Goal: Communication & Community: Answer question/provide support

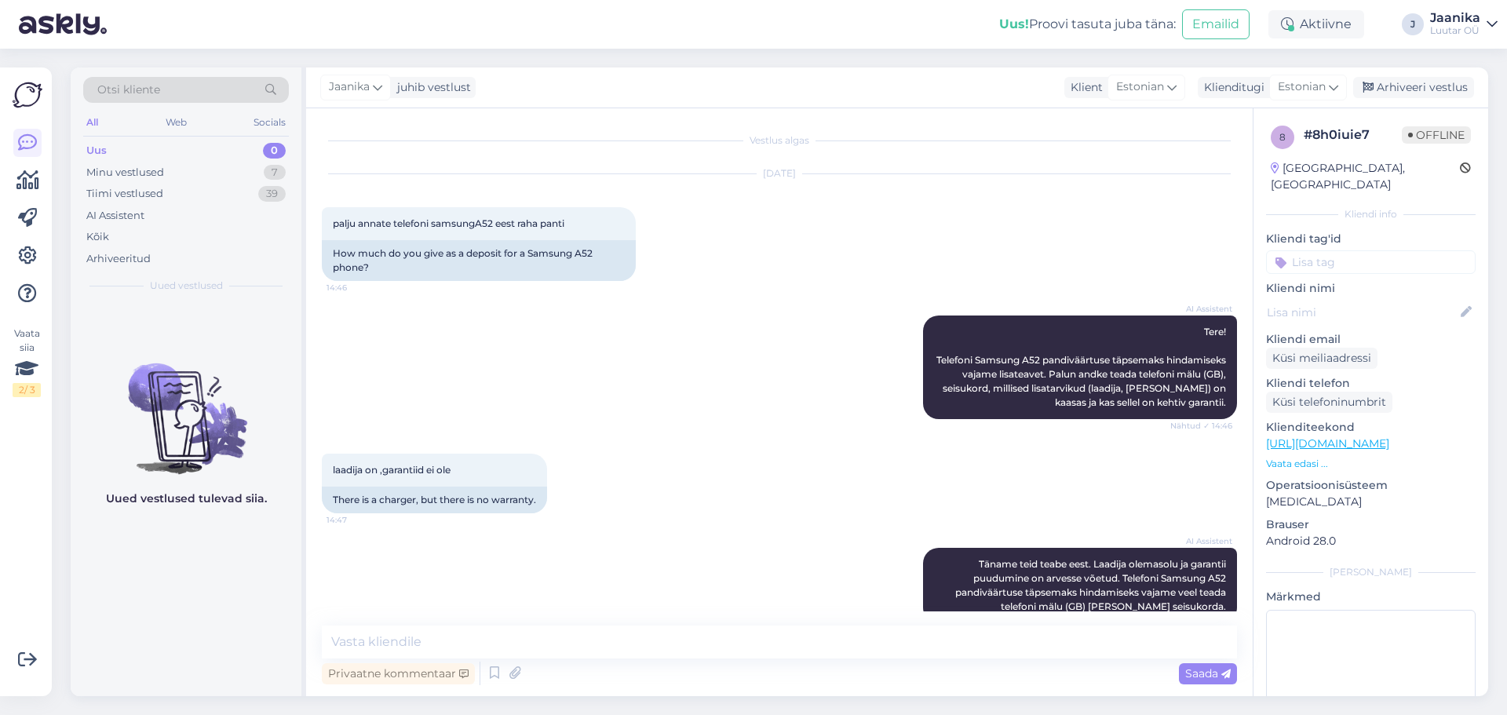
scroll to position [502, 0]
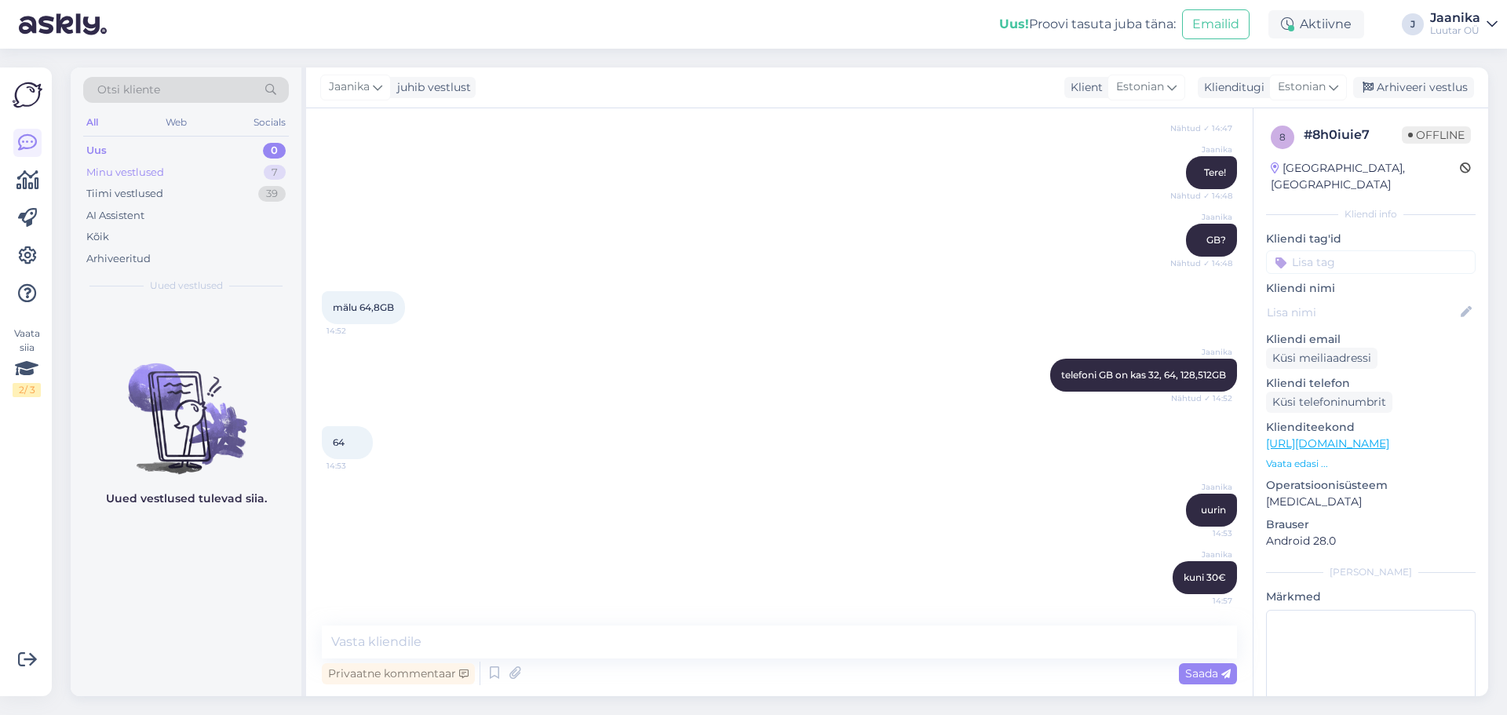
click at [150, 171] on div "Minu vestlused" at bounding box center [125, 173] width 78 height 16
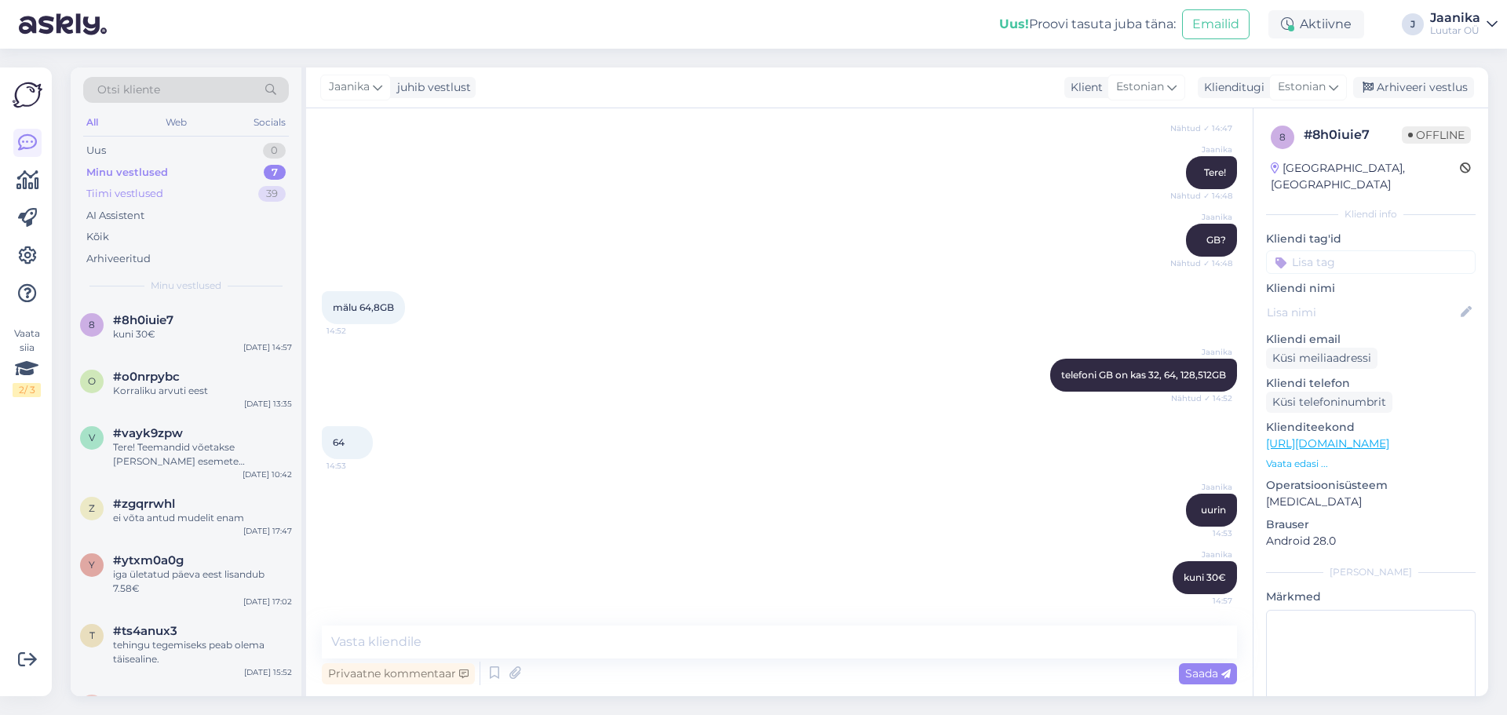
click at [141, 195] on div "Tiimi vestlused" at bounding box center [124, 194] width 77 height 16
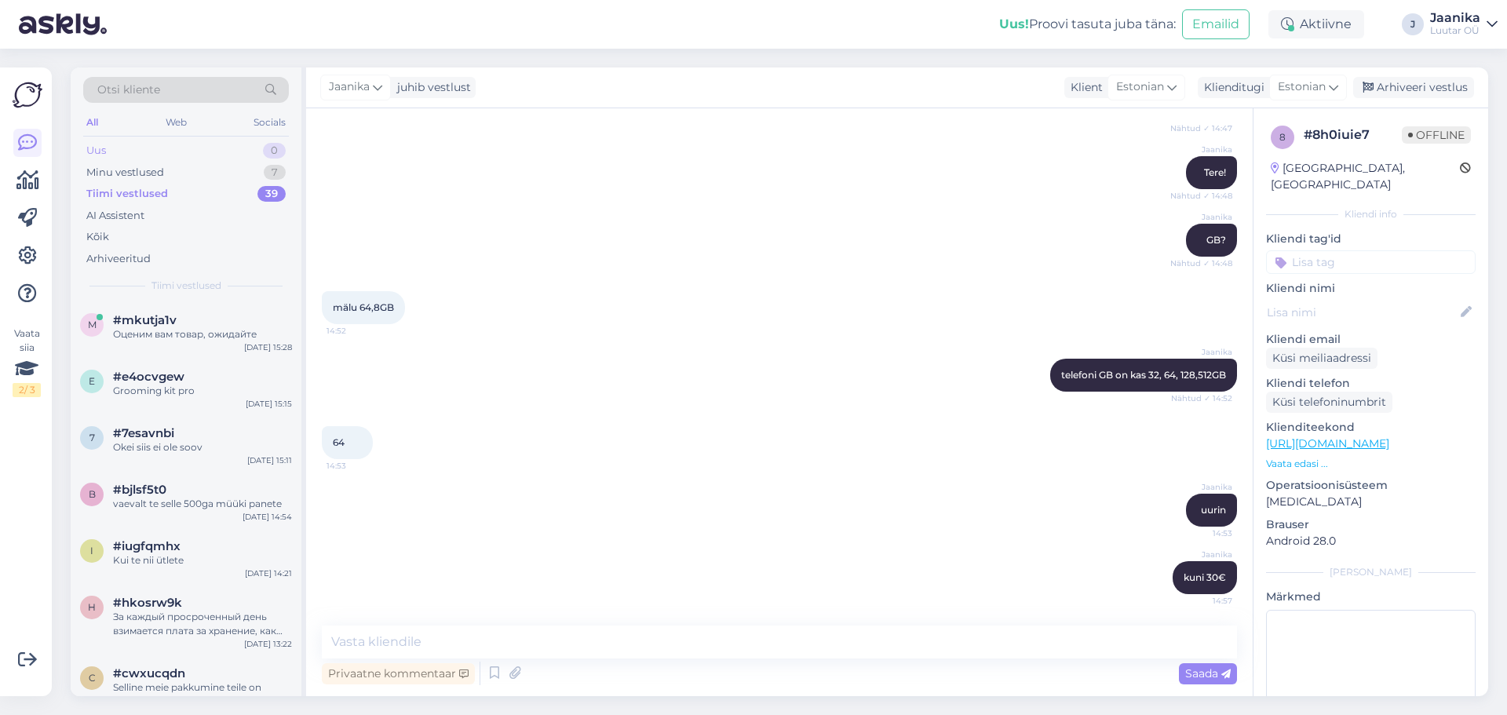
click at [108, 149] on div "Uus 0" at bounding box center [186, 151] width 206 height 22
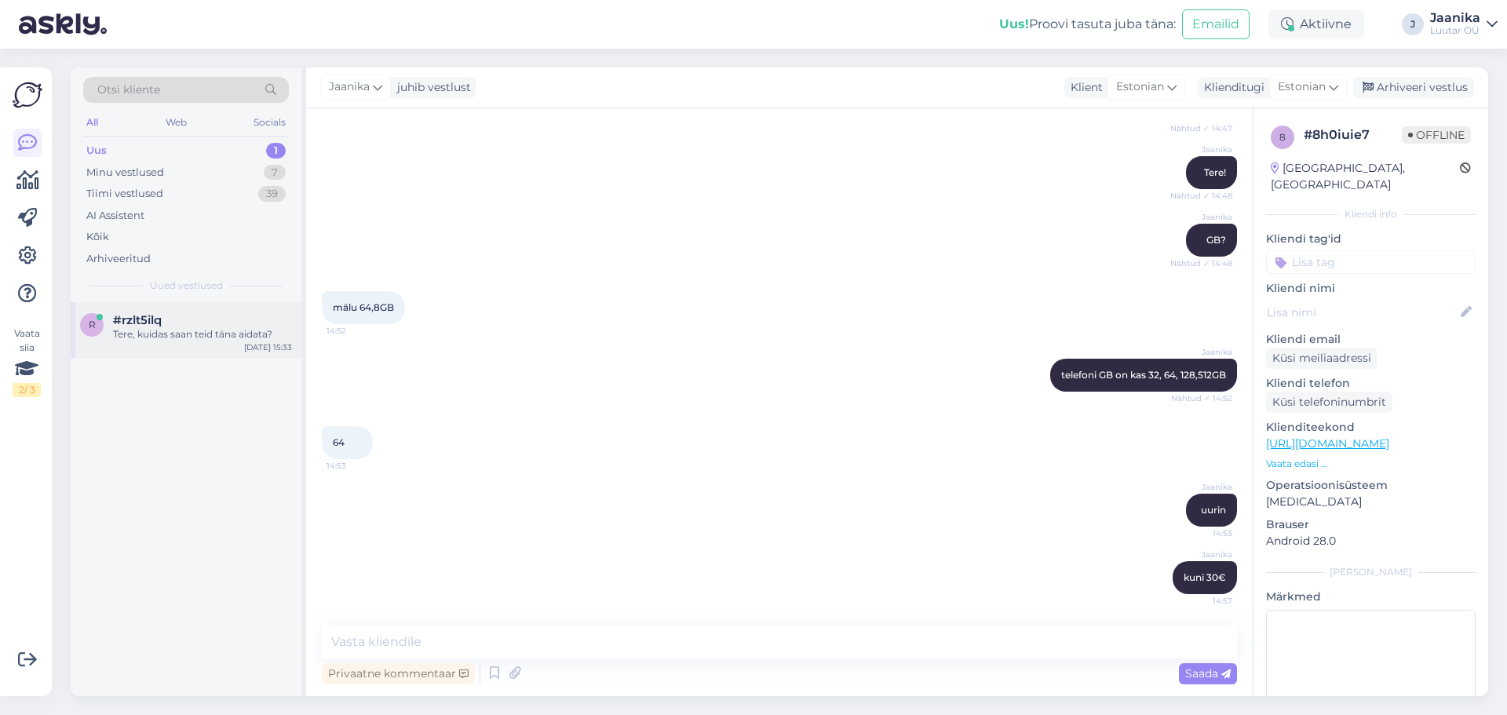
click at [210, 305] on div "r #rzlt5ilq Tere, kuidas saan teid [PERSON_NAME] aidata? [DATE] 15:33" at bounding box center [186, 330] width 231 height 57
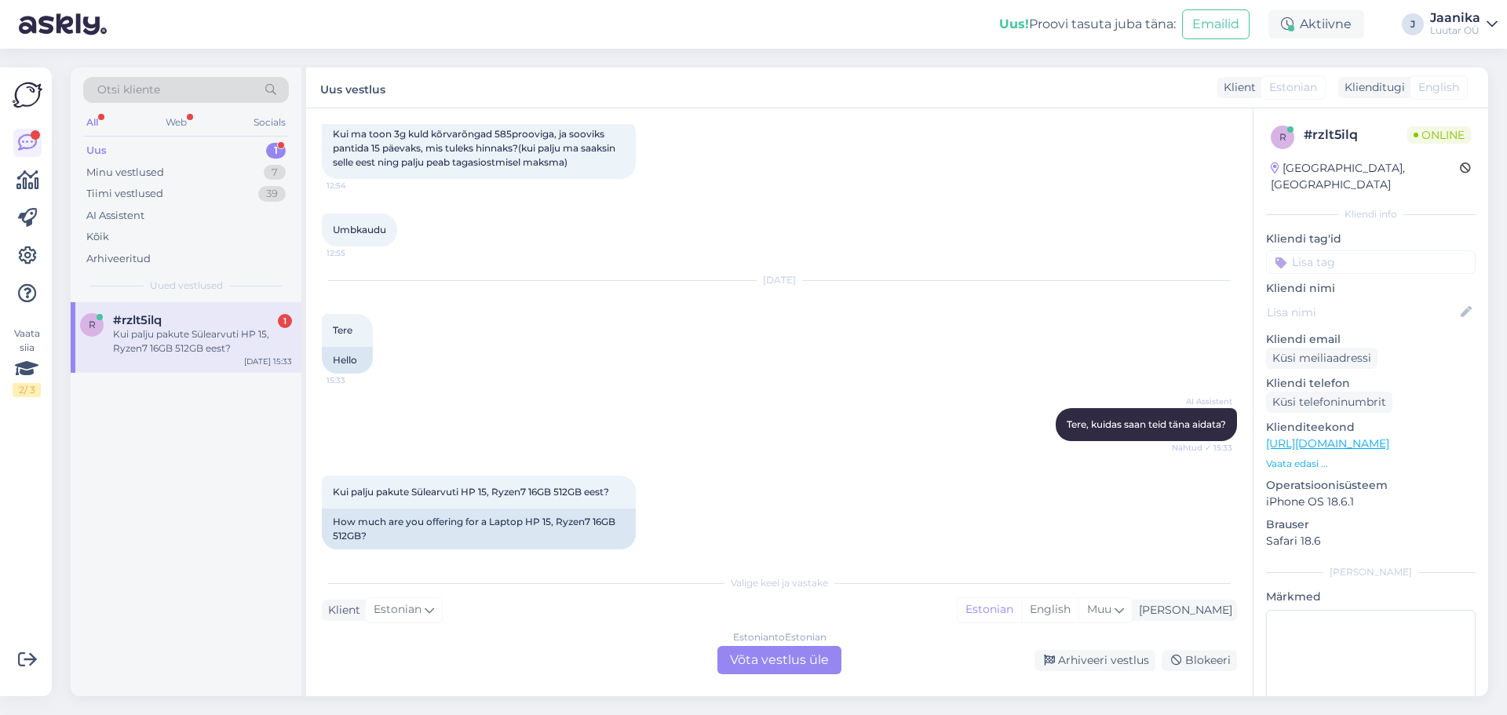
click at [769, 659] on div "Estonian to Estonian Võta vestlus üle" at bounding box center [780, 660] width 124 height 28
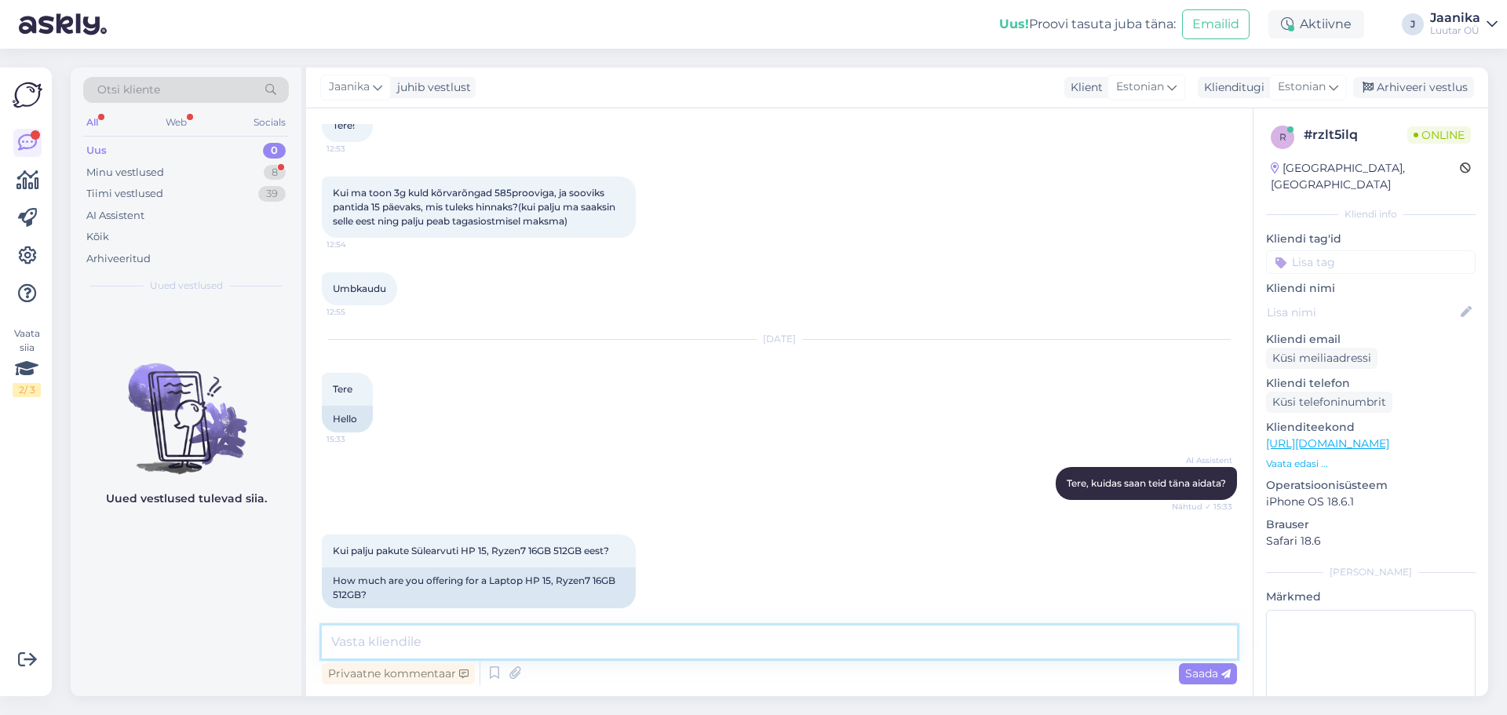
click at [517, 639] on textarea at bounding box center [779, 642] width 915 height 33
click at [508, 641] on textarea at bounding box center [779, 642] width 915 height 33
type textarea "graafika"
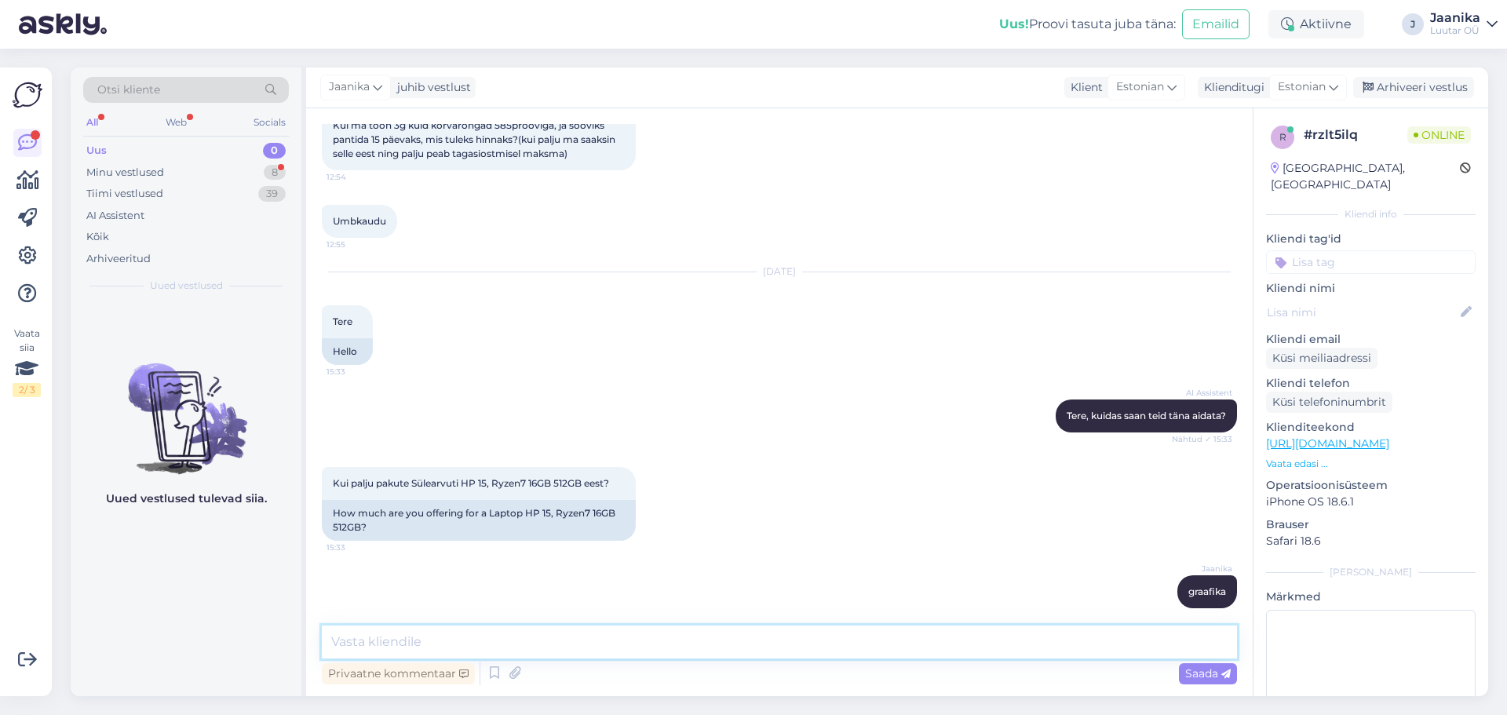
scroll to position [877, 0]
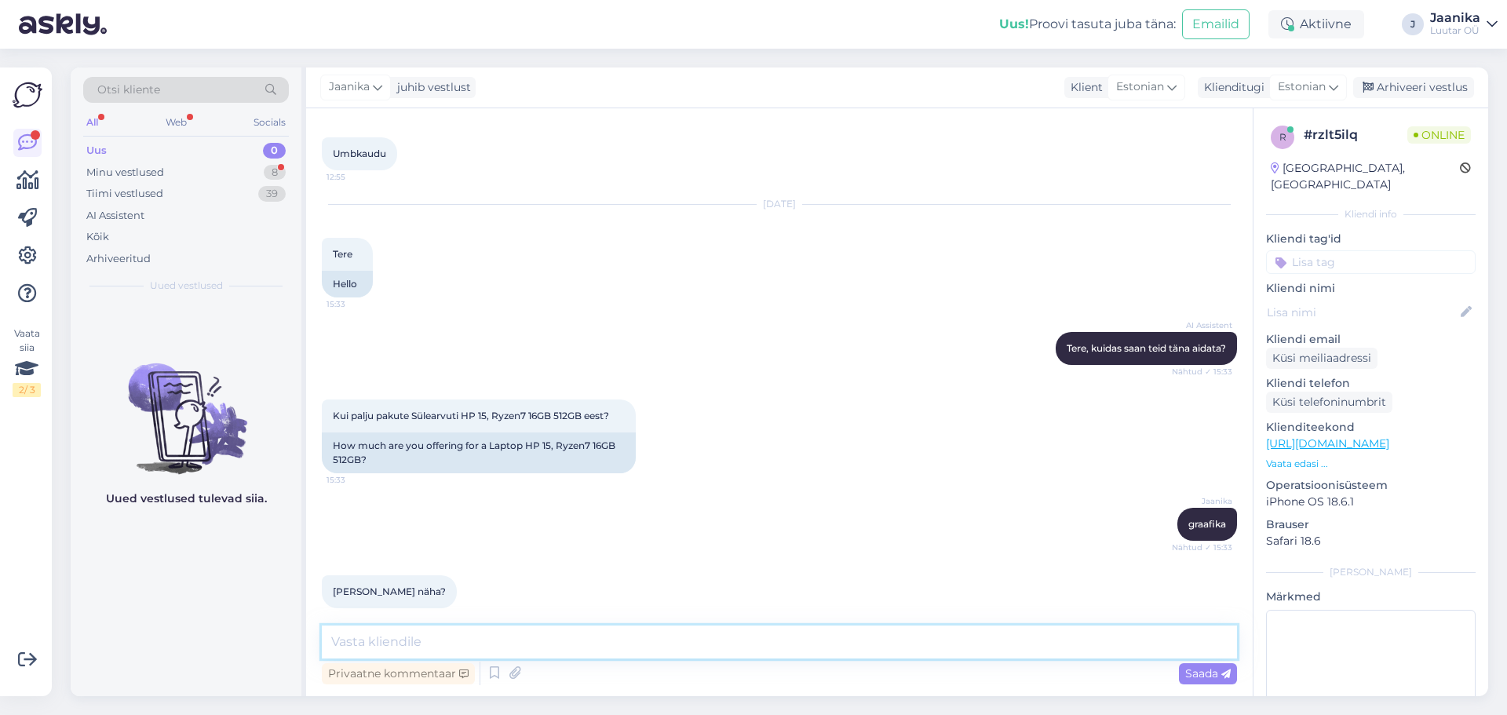
click at [462, 653] on textarea at bounding box center [779, 642] width 915 height 33
click at [465, 647] on textarea at bounding box center [779, 642] width 915 height 33
click at [671, 641] on textarea at bounding box center [779, 642] width 915 height 33
type textarea "start-seadmehaldur-kuvaadapterid"
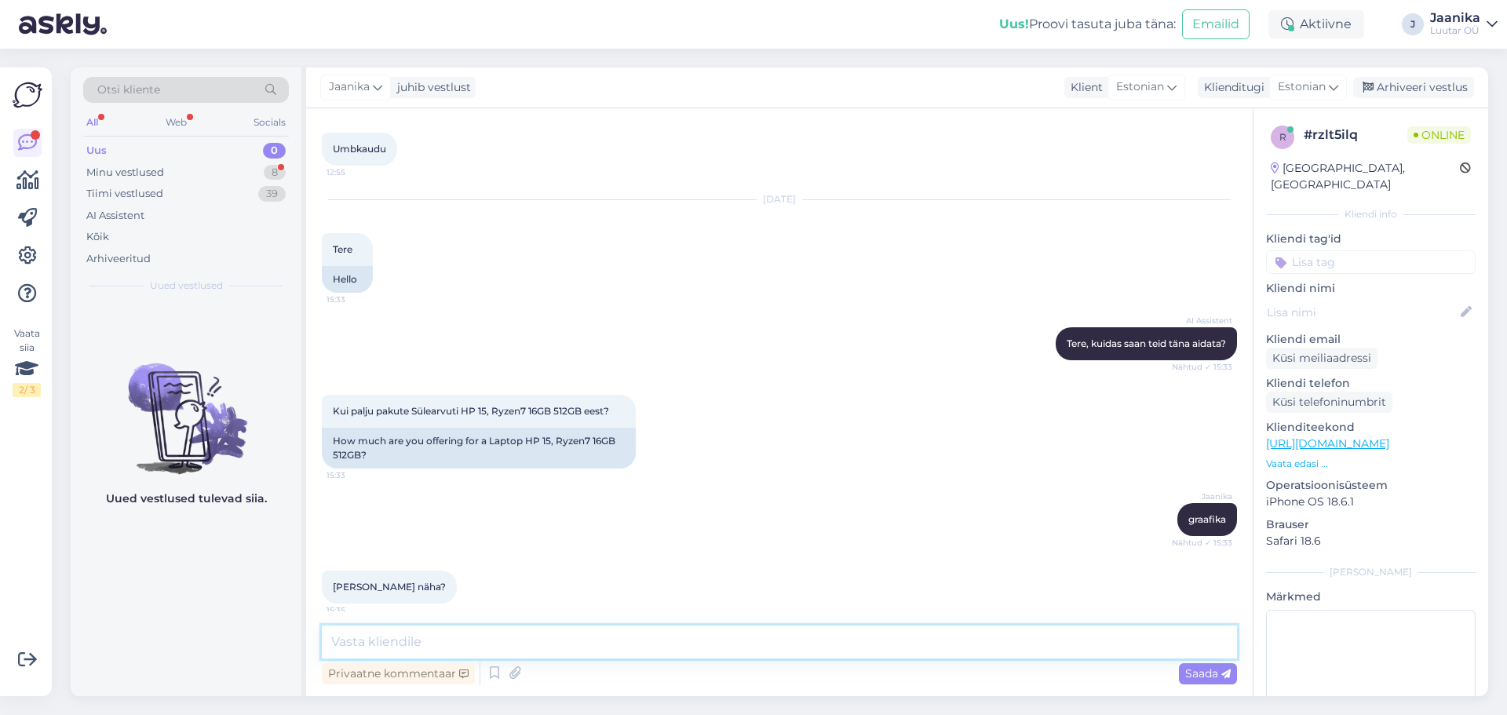
scroll to position [979, 0]
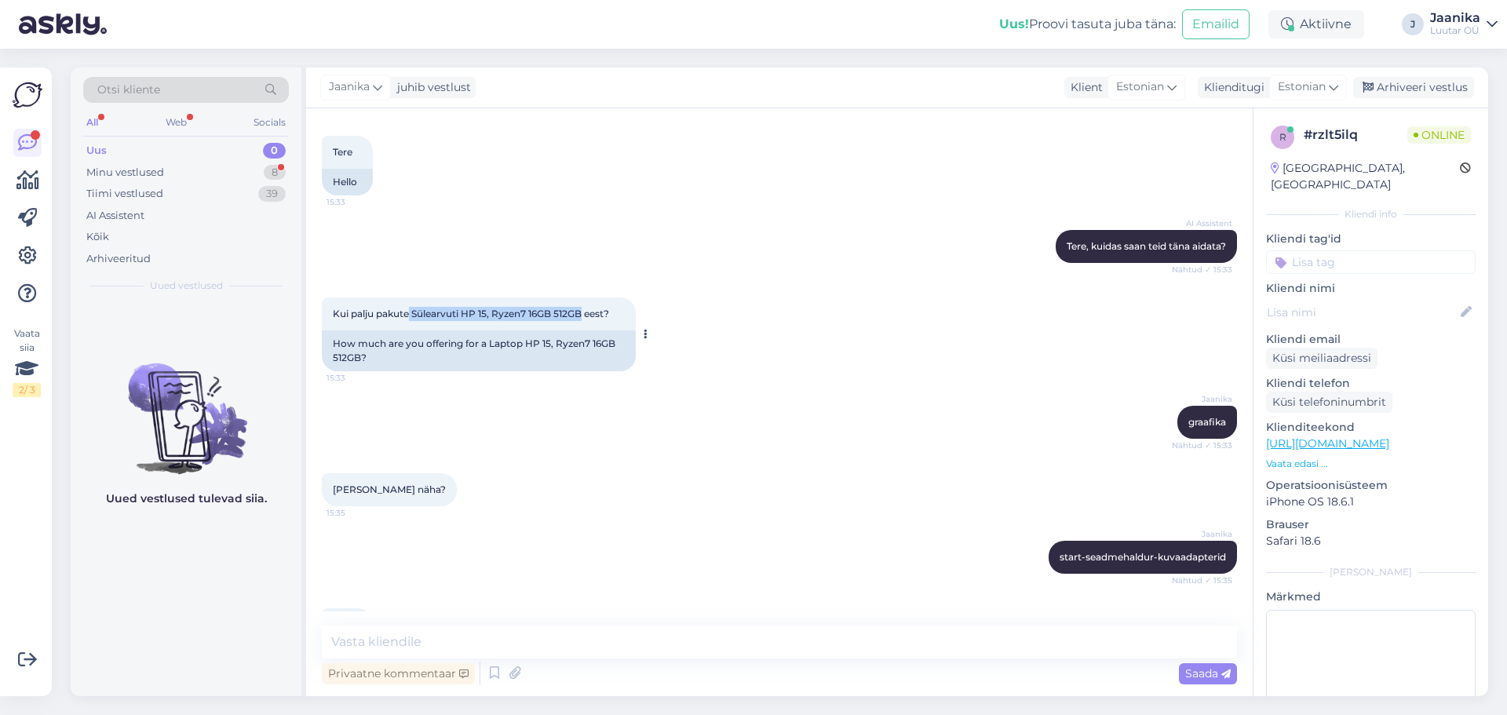
drag, startPoint x: 410, startPoint y: 298, endPoint x: 588, endPoint y: 304, distance: 178.3
click at [586, 308] on span "Kui palju pakute Sülearvuti HP 15, Ryzen7 16GB 512GB eest?" at bounding box center [471, 314] width 276 height 12
copy span "Sülearvuti HP 15, Ryzen7 16GB 512GB"
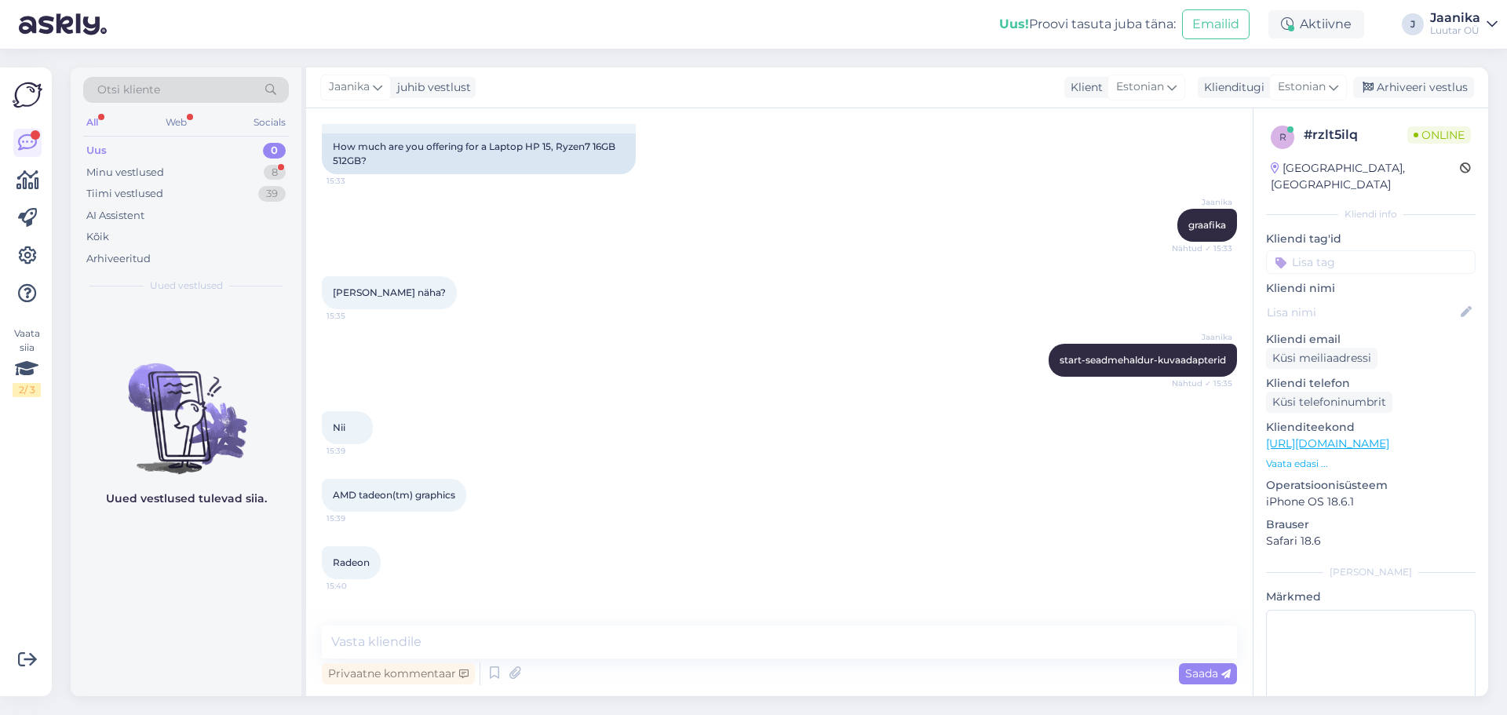
scroll to position [1215, 0]
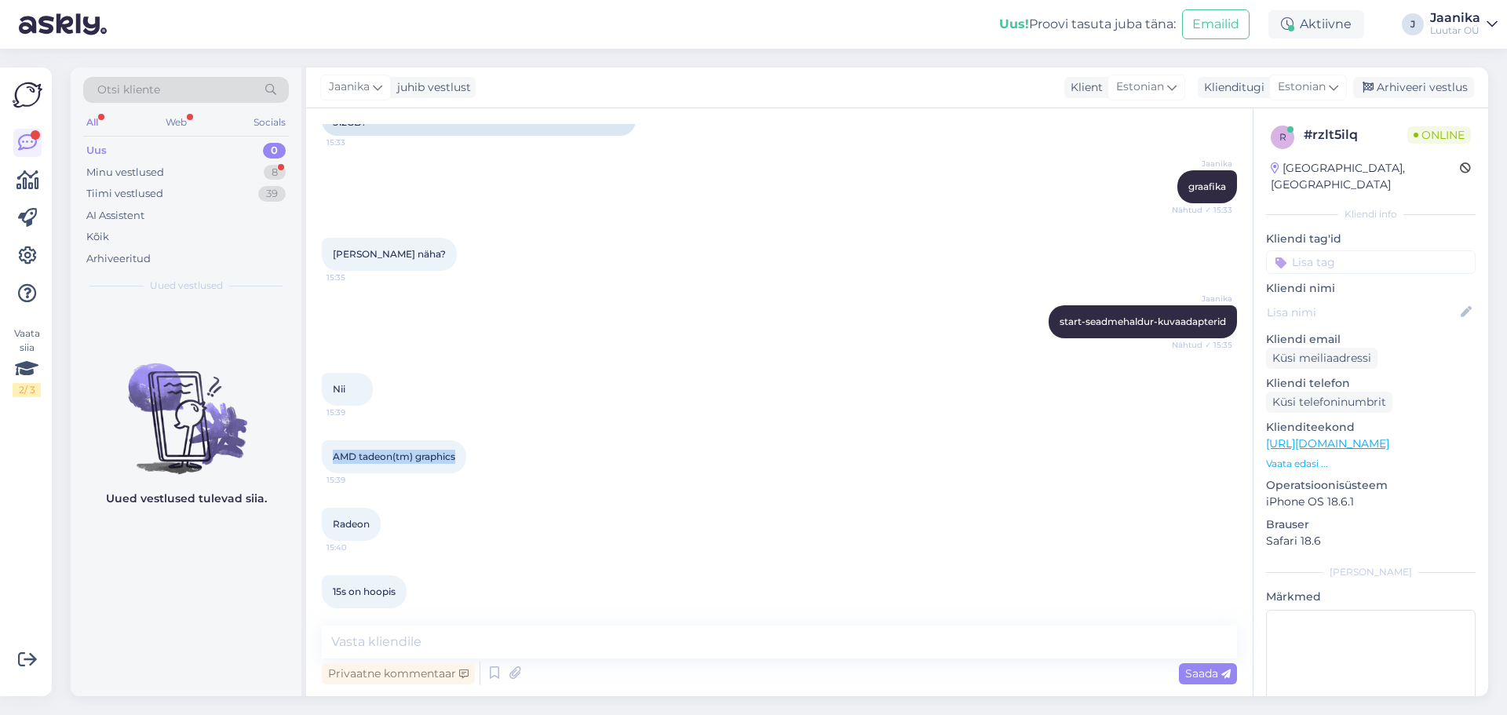
drag, startPoint x: 330, startPoint y: 441, endPoint x: 463, endPoint y: 448, distance: 133.6
click at [463, 448] on div "AMD tadeon(tm) graphics 15:39" at bounding box center [394, 456] width 144 height 33
copy span "AMD tadeon(tm) graphics"
drag, startPoint x: 423, startPoint y: 639, endPoint x: 436, endPoint y: 638, distance: 12.7
click at [429, 639] on textarea at bounding box center [779, 642] width 915 height 33
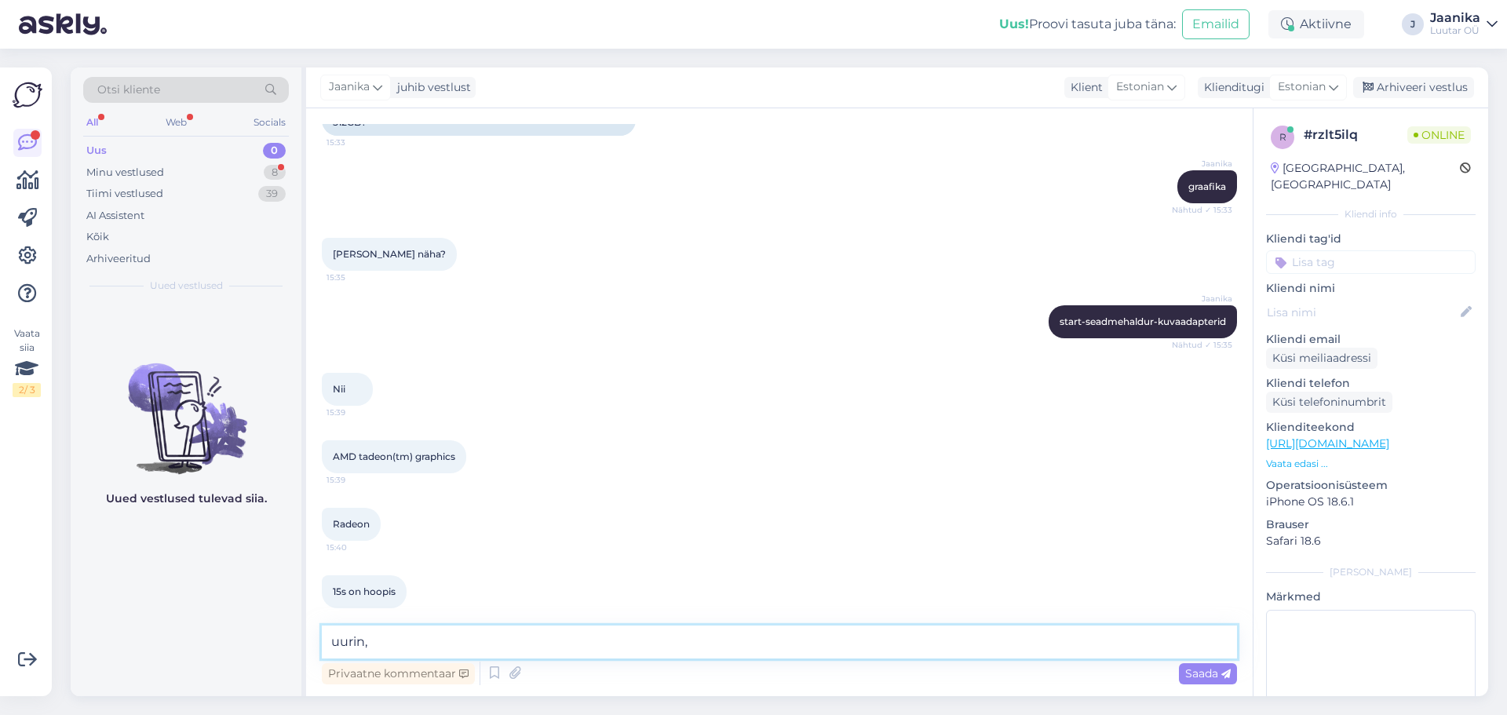
type textarea "uurin"
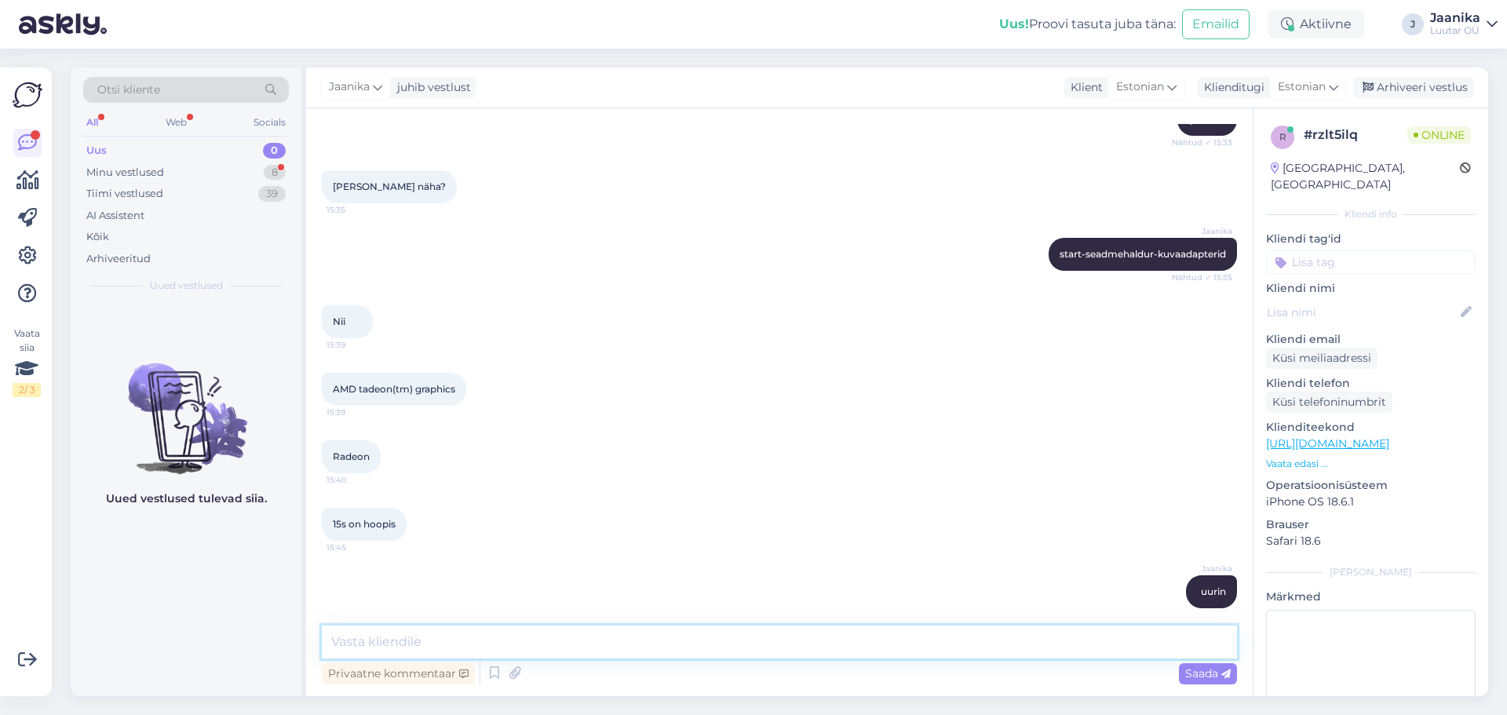
scroll to position [1350, 0]
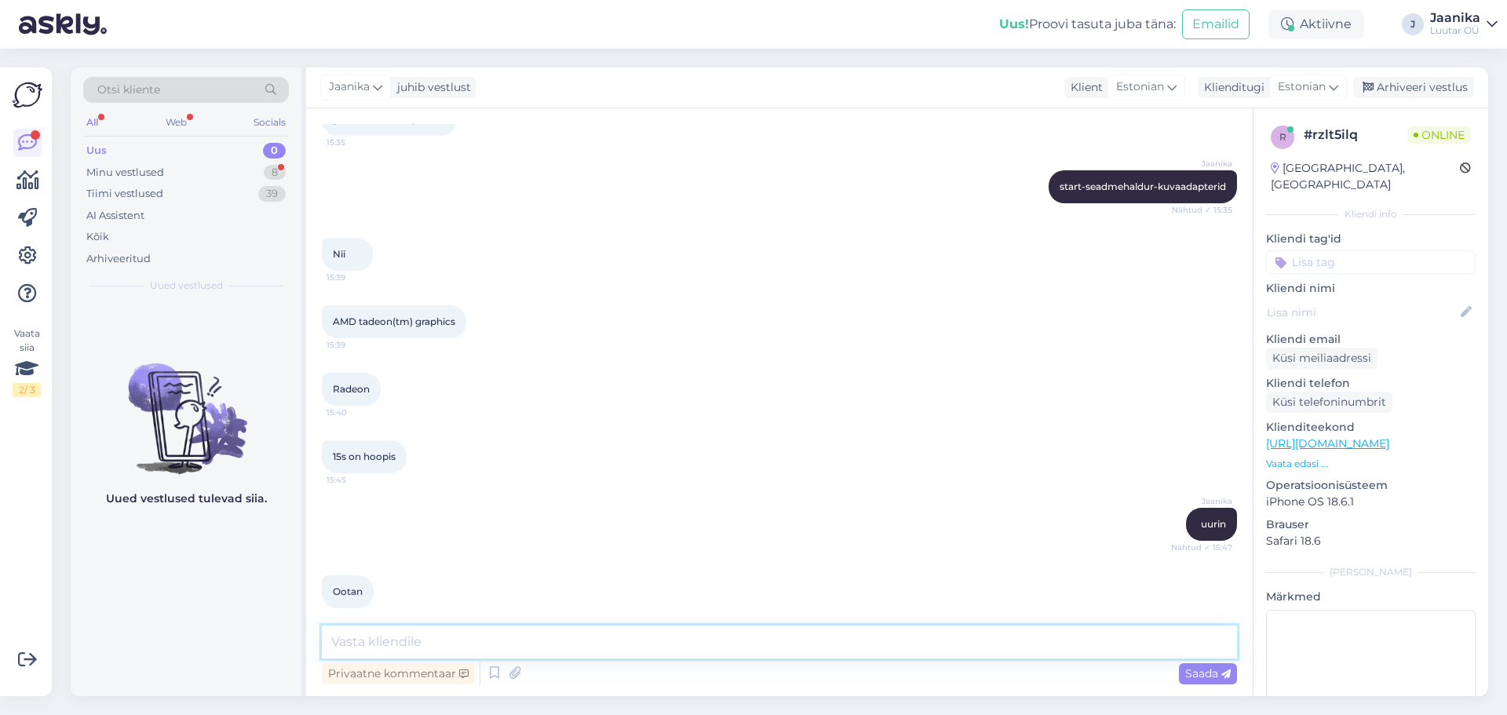
click at [388, 639] on textarea at bounding box center [779, 642] width 915 height 33
type textarea "kuni 90€"
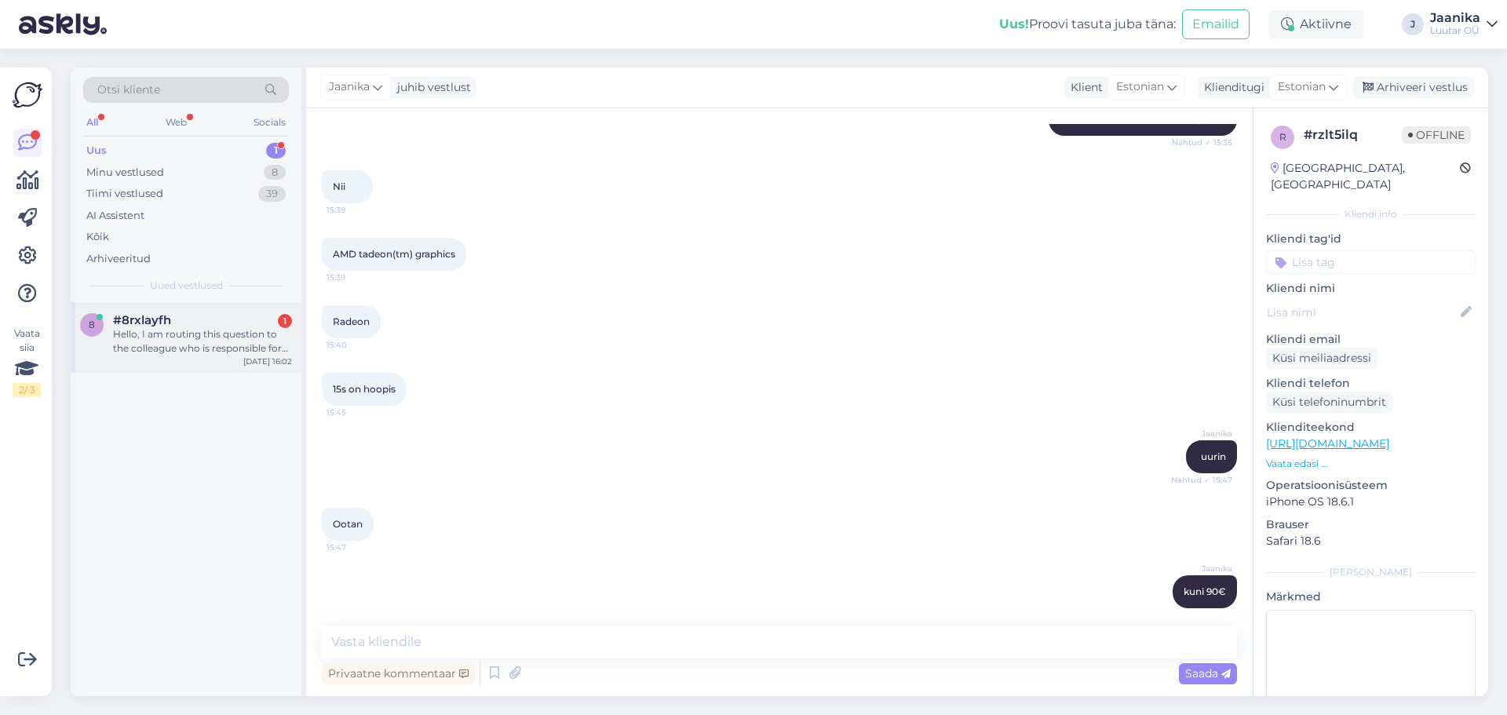
click at [247, 322] on div "#8rxlayfh 1" at bounding box center [202, 320] width 179 height 14
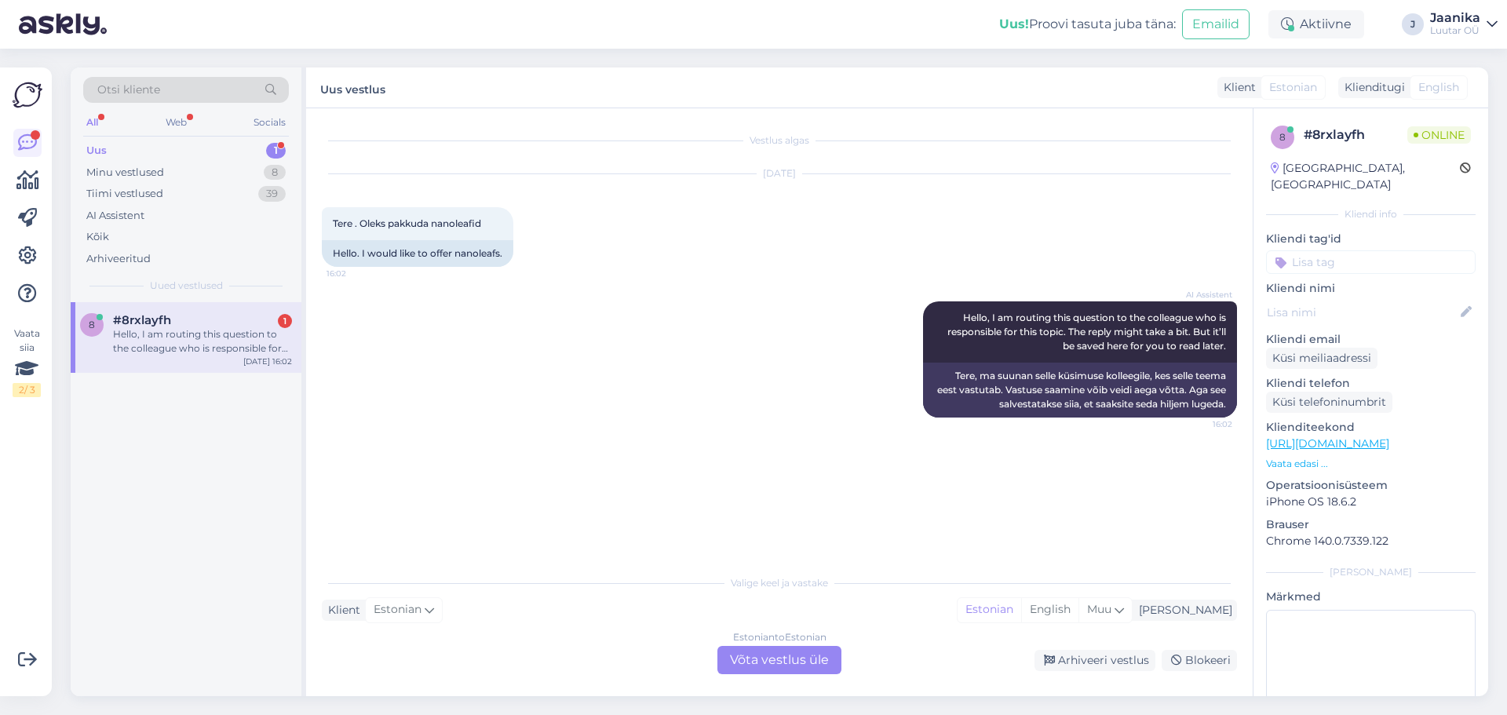
click at [754, 647] on div "Estonian to Estonian Võta vestlus üle" at bounding box center [780, 660] width 124 height 28
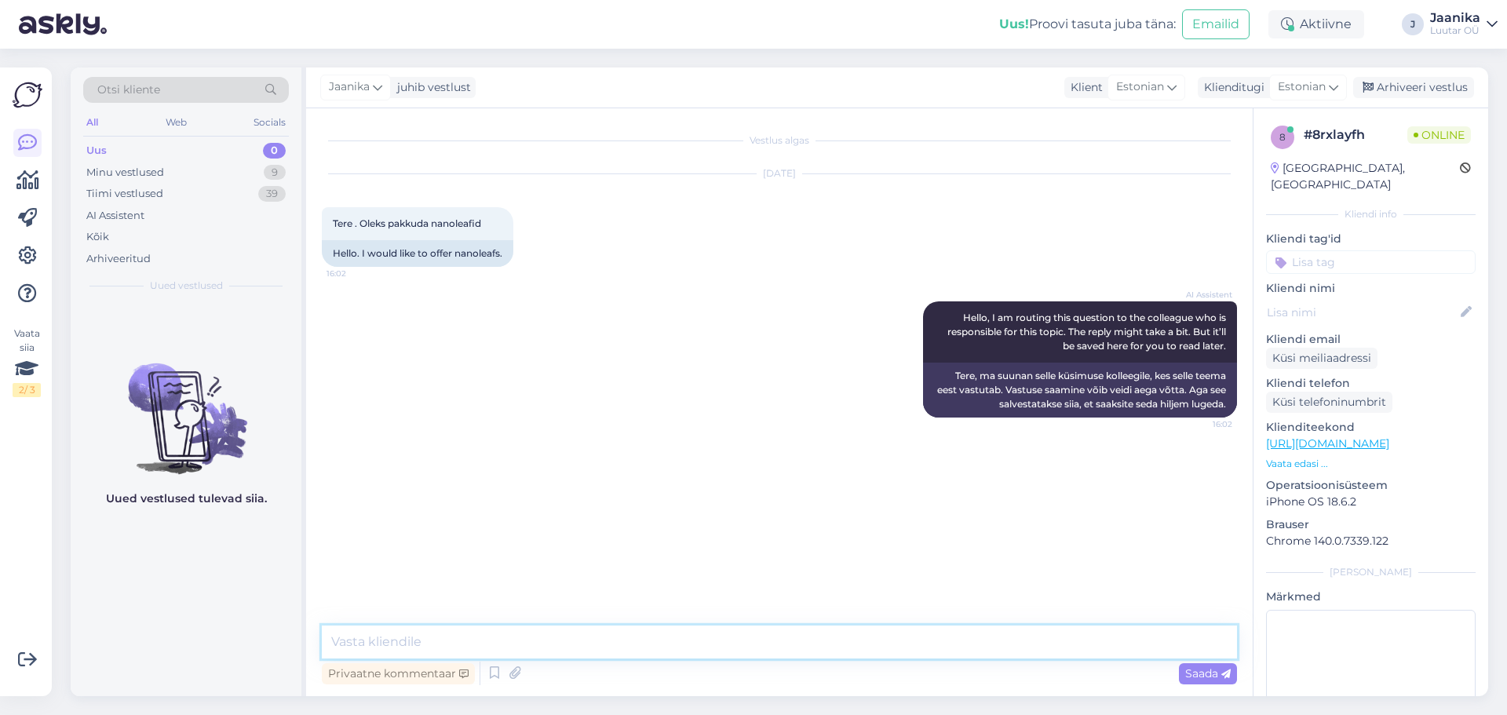
click at [573, 641] on textarea at bounding box center [779, 642] width 915 height 33
type textarea "Tere!"
click at [571, 641] on textarea at bounding box center [779, 642] width 915 height 33
drag, startPoint x: 486, startPoint y: 224, endPoint x: 432, endPoint y: 225, distance: 54.2
click at [432, 225] on div "Tere . Oleks pakkuda nanoleafid 16:02" at bounding box center [418, 223] width 192 height 33
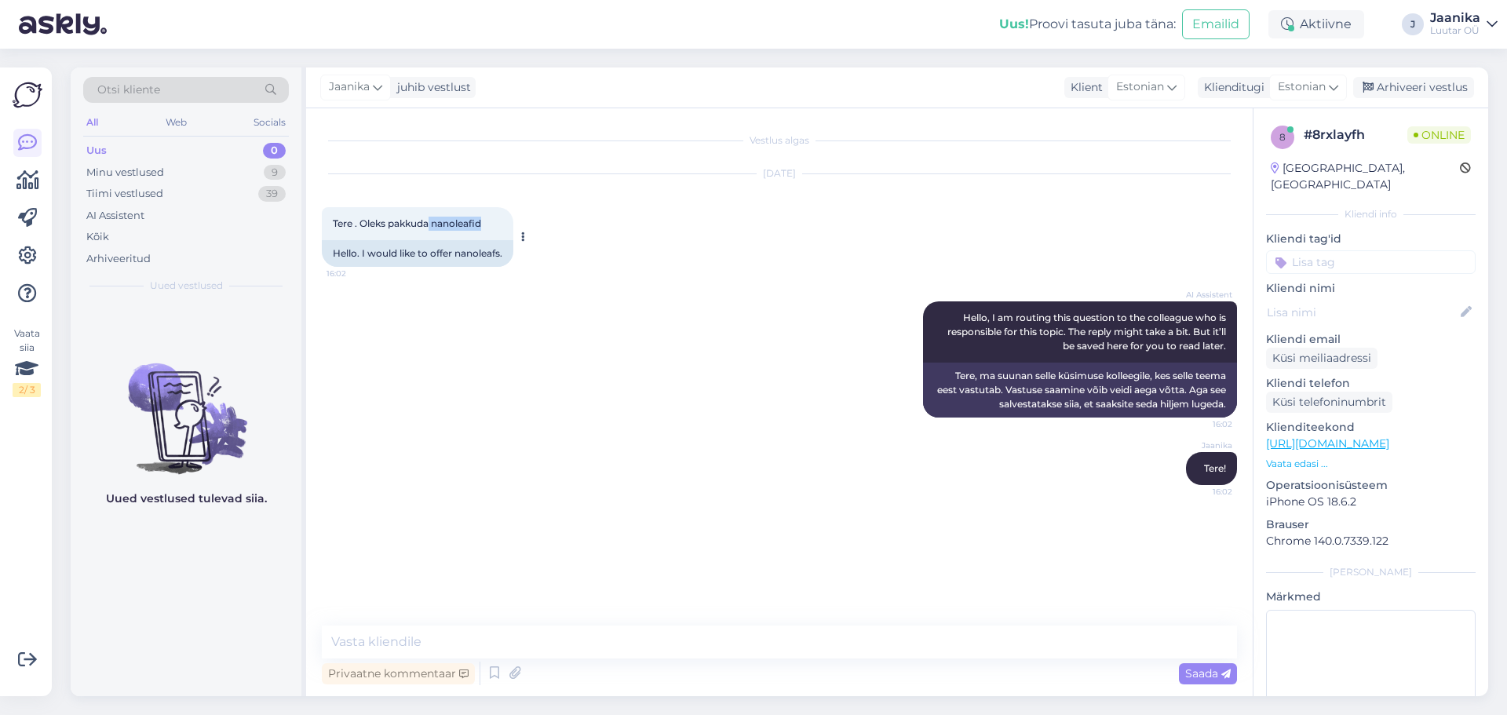
copy span "nanoleafid"
click at [510, 627] on textarea at bounding box center [779, 642] width 915 height 33
type textarea "palun täpsustage"
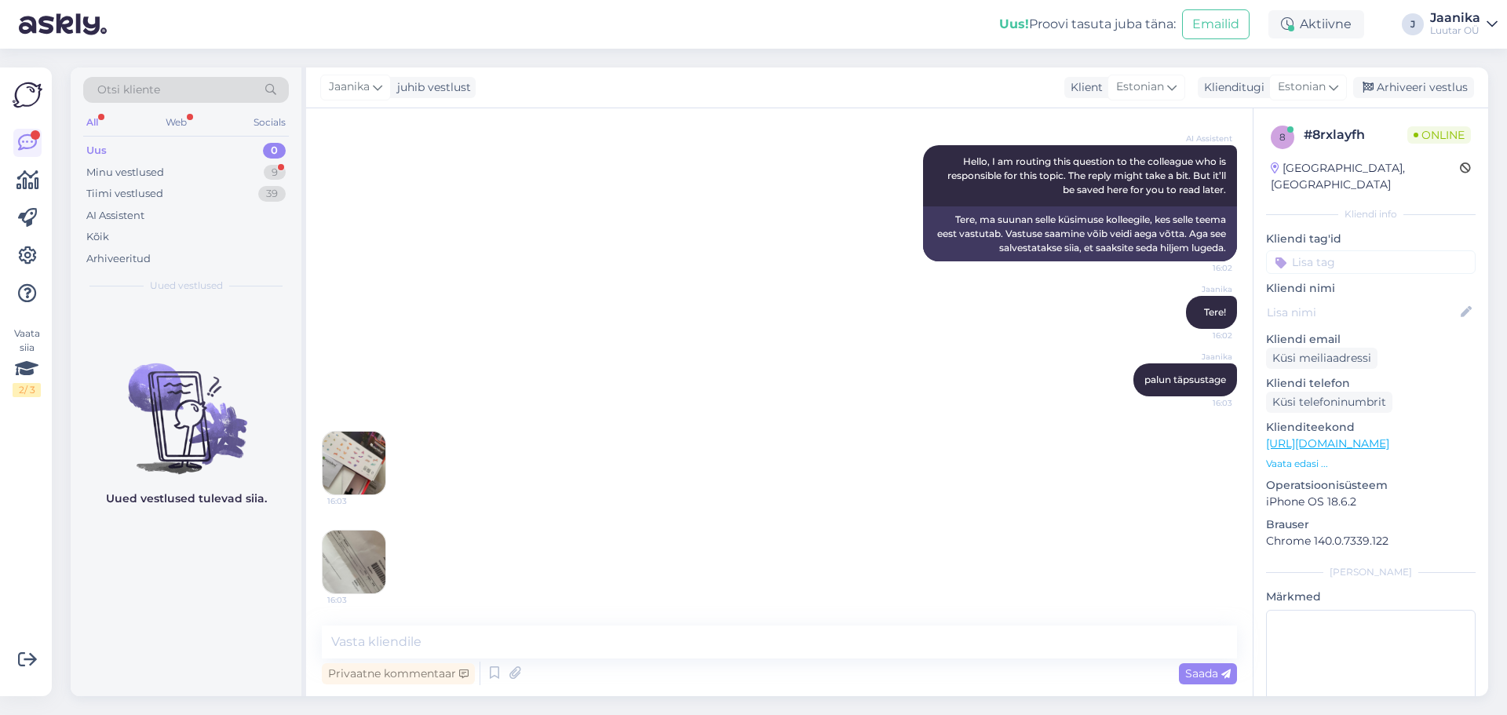
click at [351, 445] on img at bounding box center [354, 463] width 63 height 63
click at [361, 553] on div "Vestlus algas [DATE] Tere . Oleks pakkuda nanoleafid 16:02 Hello. I would like …" at bounding box center [787, 359] width 930 height 471
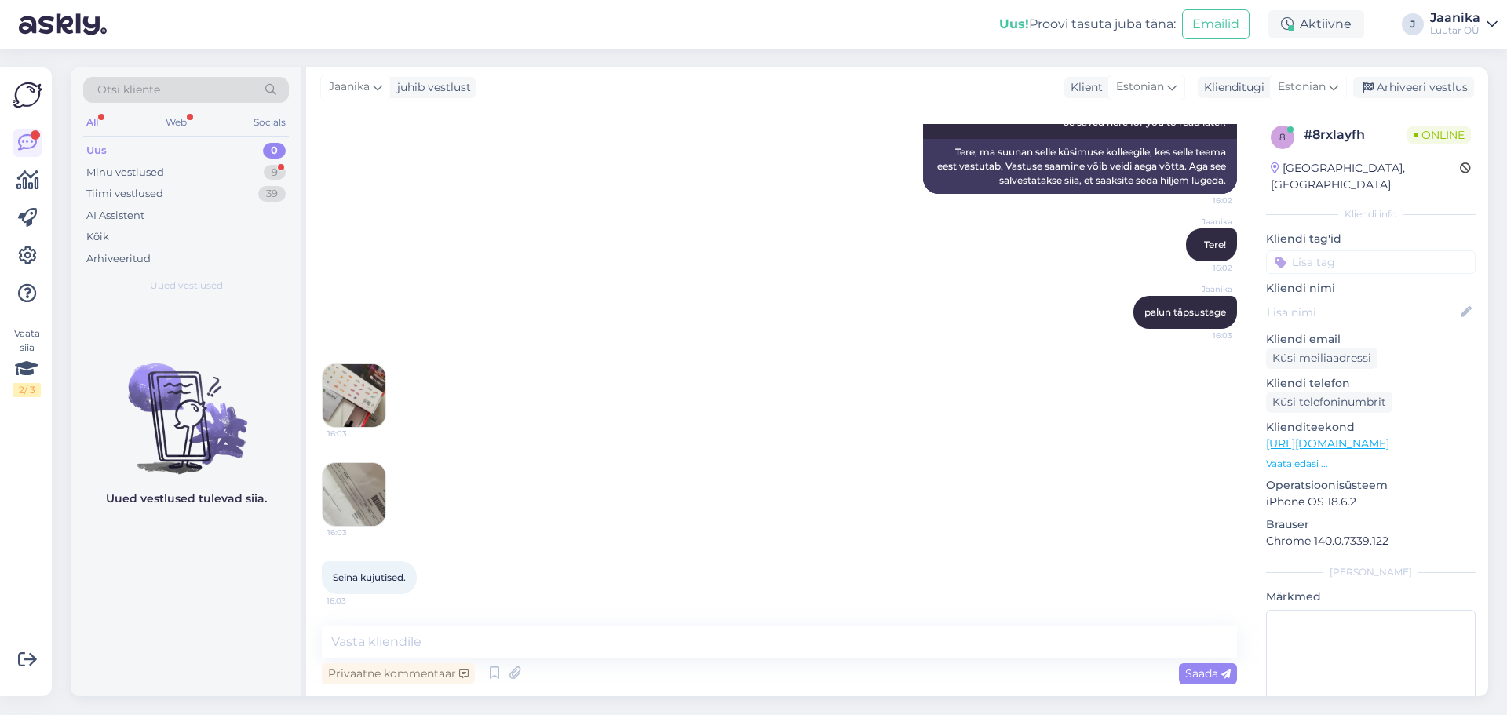
click at [349, 477] on img at bounding box center [354, 494] width 63 height 63
click at [360, 484] on img at bounding box center [354, 494] width 63 height 63
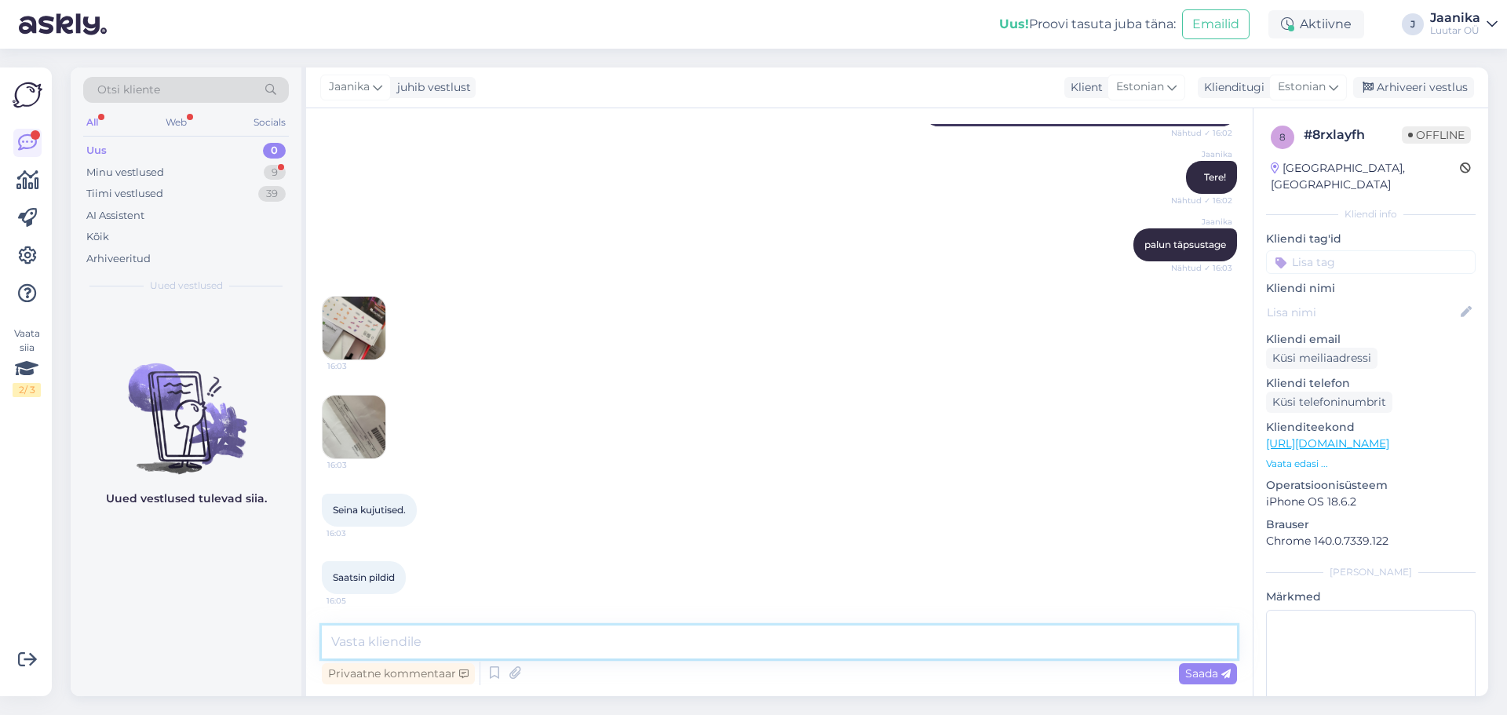
click at [459, 633] on textarea at bounding box center [779, 642] width 915 height 33
click at [579, 641] on textarea at bounding box center [779, 642] width 915 height 33
type textarea "kahjuks me sisse [PERSON_NAME] ega panti [PERSON_NAME] antud kujutisi"
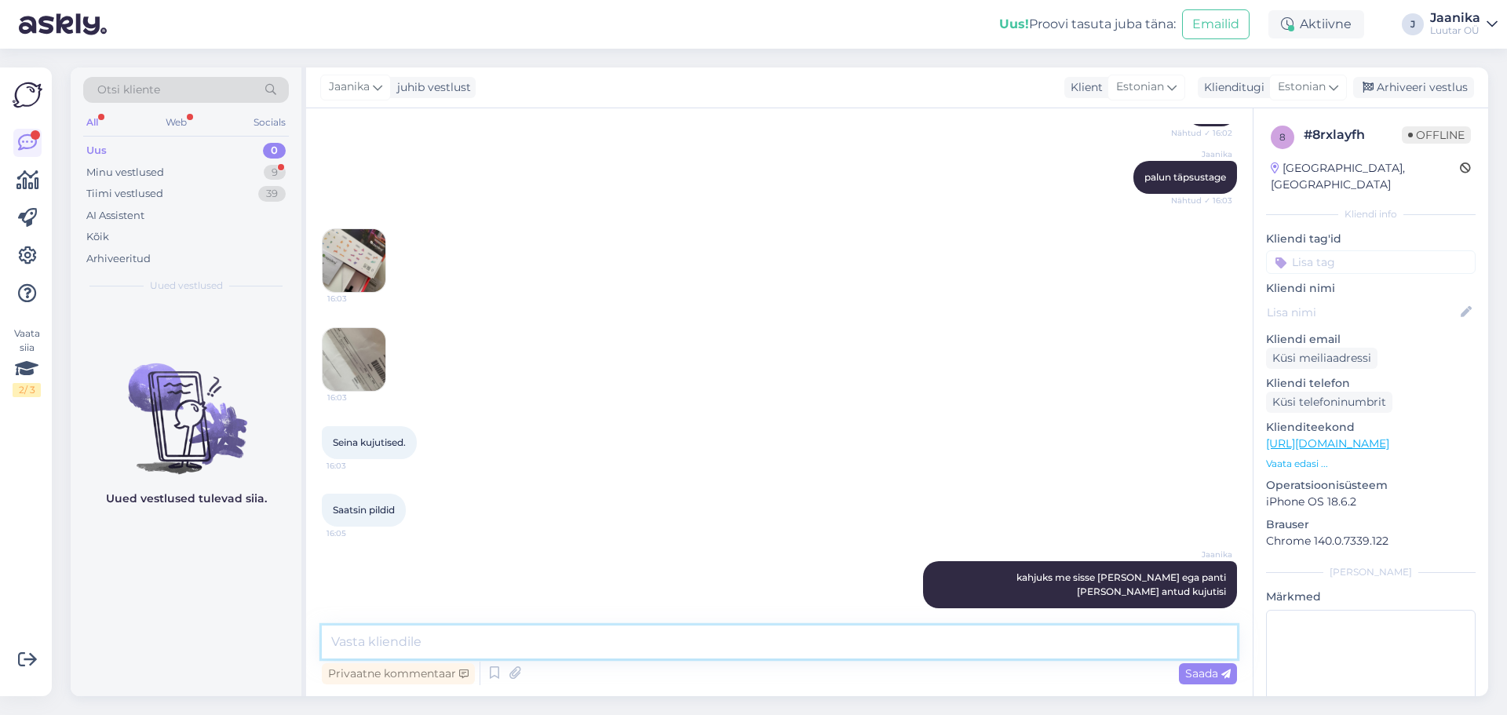
scroll to position [426, 0]
